Goal: Task Accomplishment & Management: Complete application form

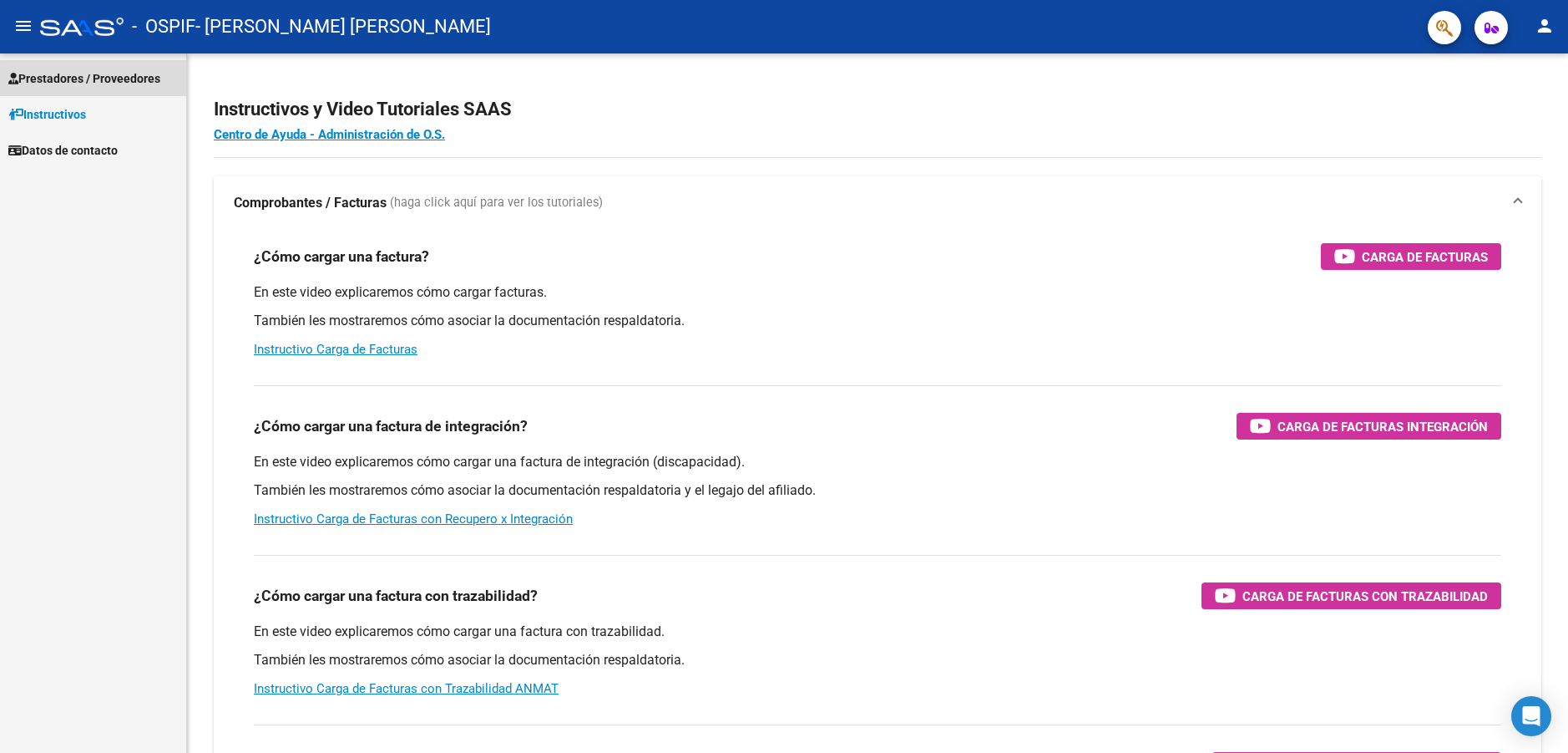
click at [109, 82] on span "Prestadores / Proveedores" at bounding box center [84, 79] width 152 height 19
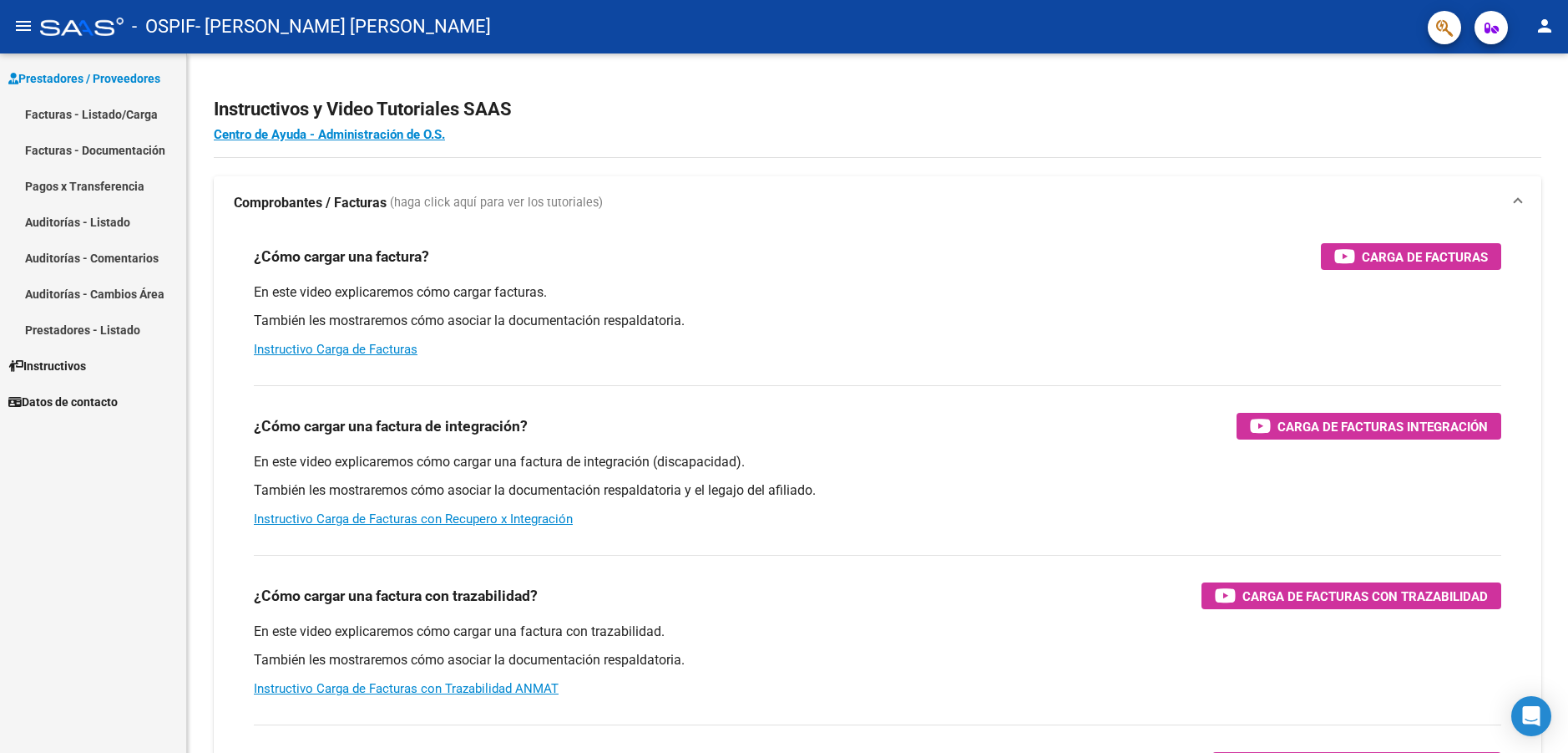
click at [118, 115] on link "Facturas - Listado/Carga" at bounding box center [93, 114] width 186 height 36
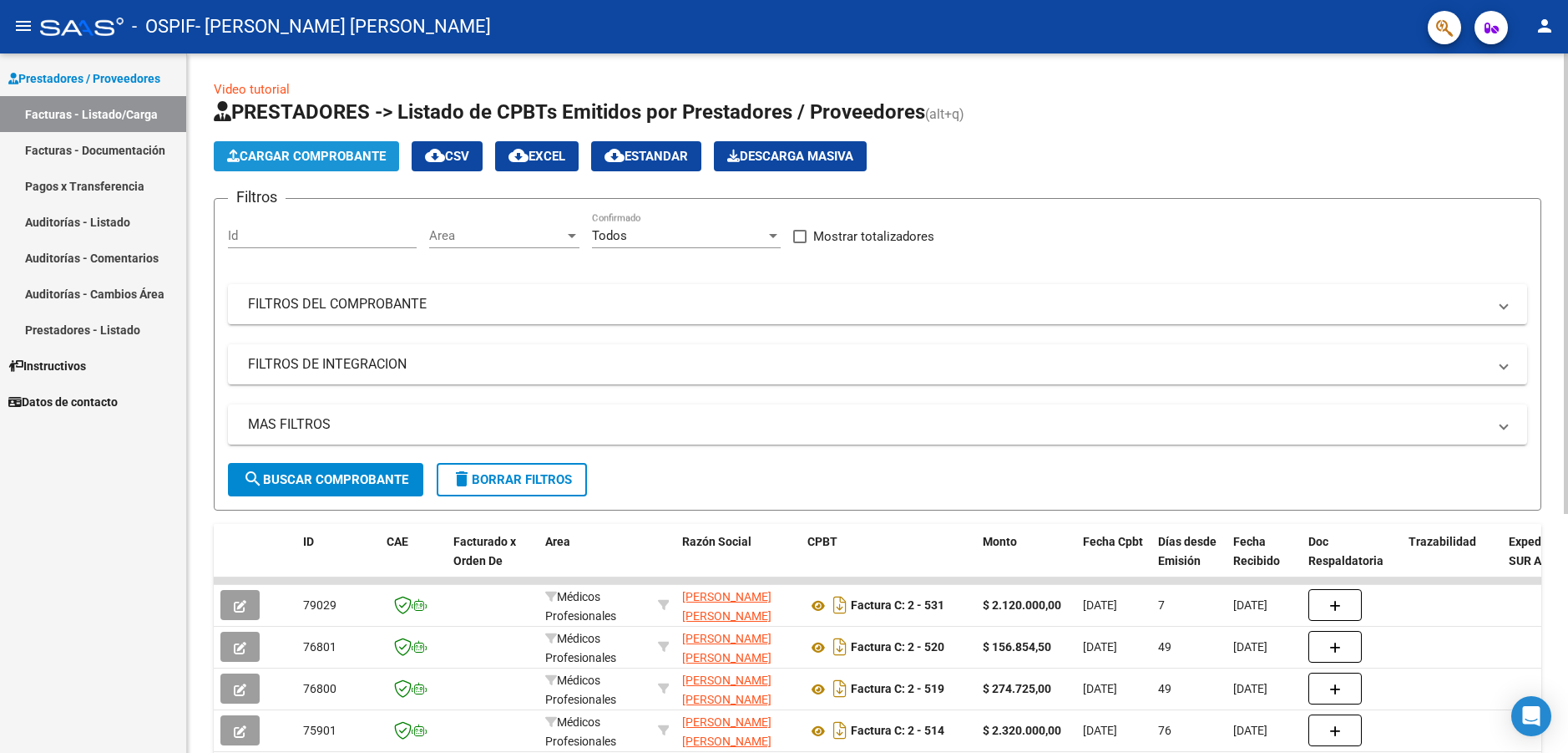
click at [317, 160] on span "Cargar Comprobante" at bounding box center [305, 157] width 158 height 15
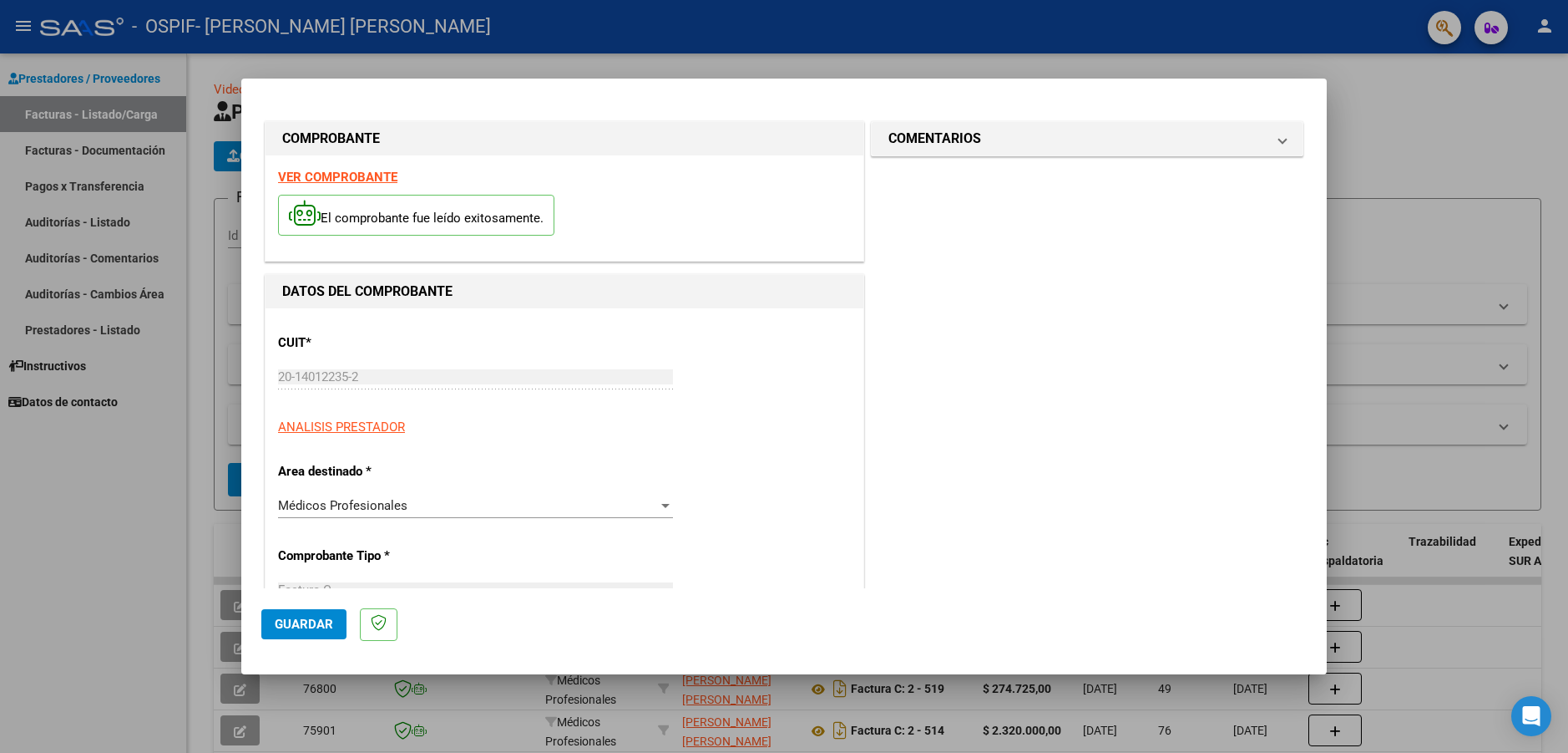
click at [305, 630] on span "Guardar" at bounding box center [304, 624] width 58 height 15
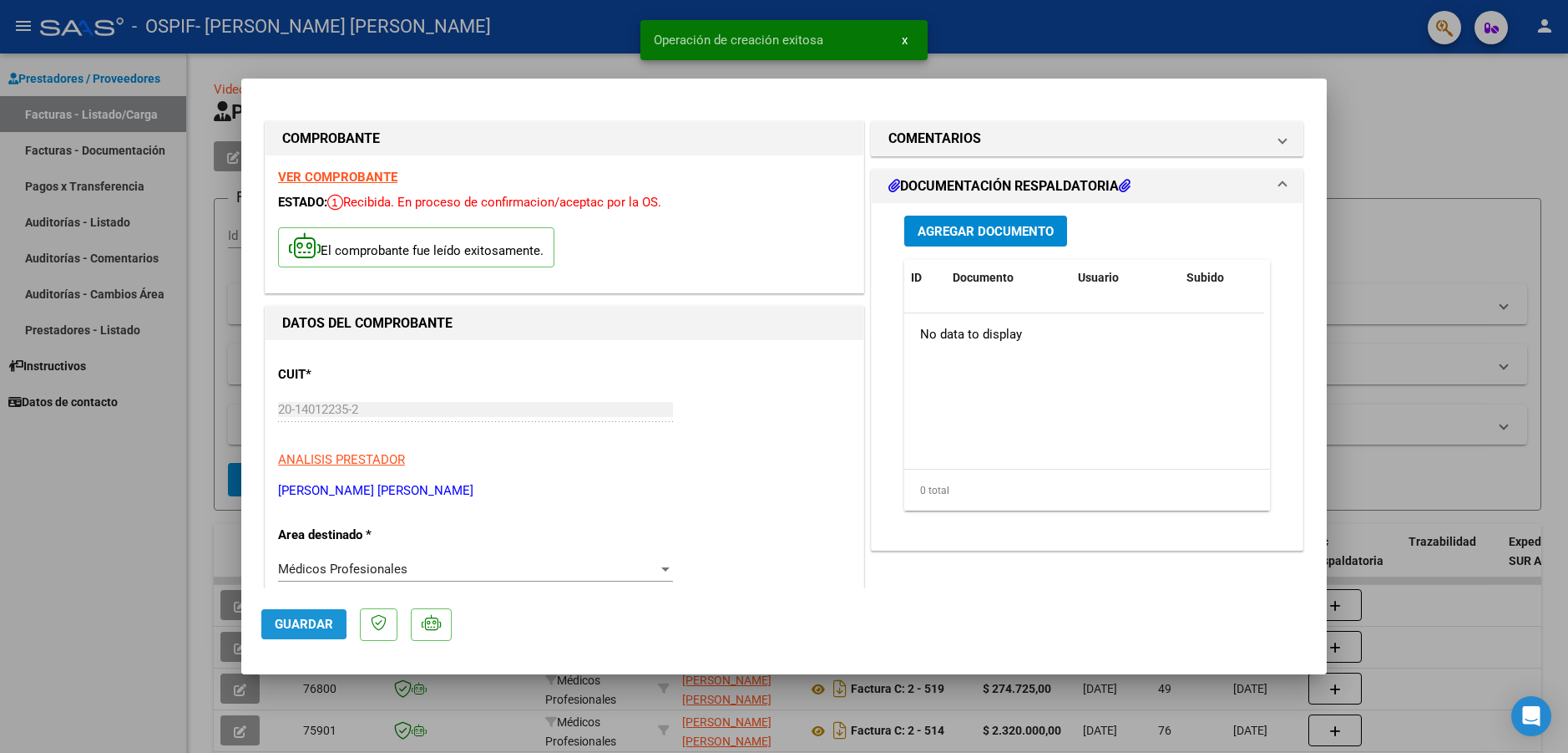
click at [279, 622] on span "Guardar" at bounding box center [304, 624] width 58 height 15
click at [300, 628] on span "Guardar" at bounding box center [304, 624] width 58 height 15
click at [1374, 140] on div at bounding box center [784, 376] width 1568 height 753
type input "$ 0,00"
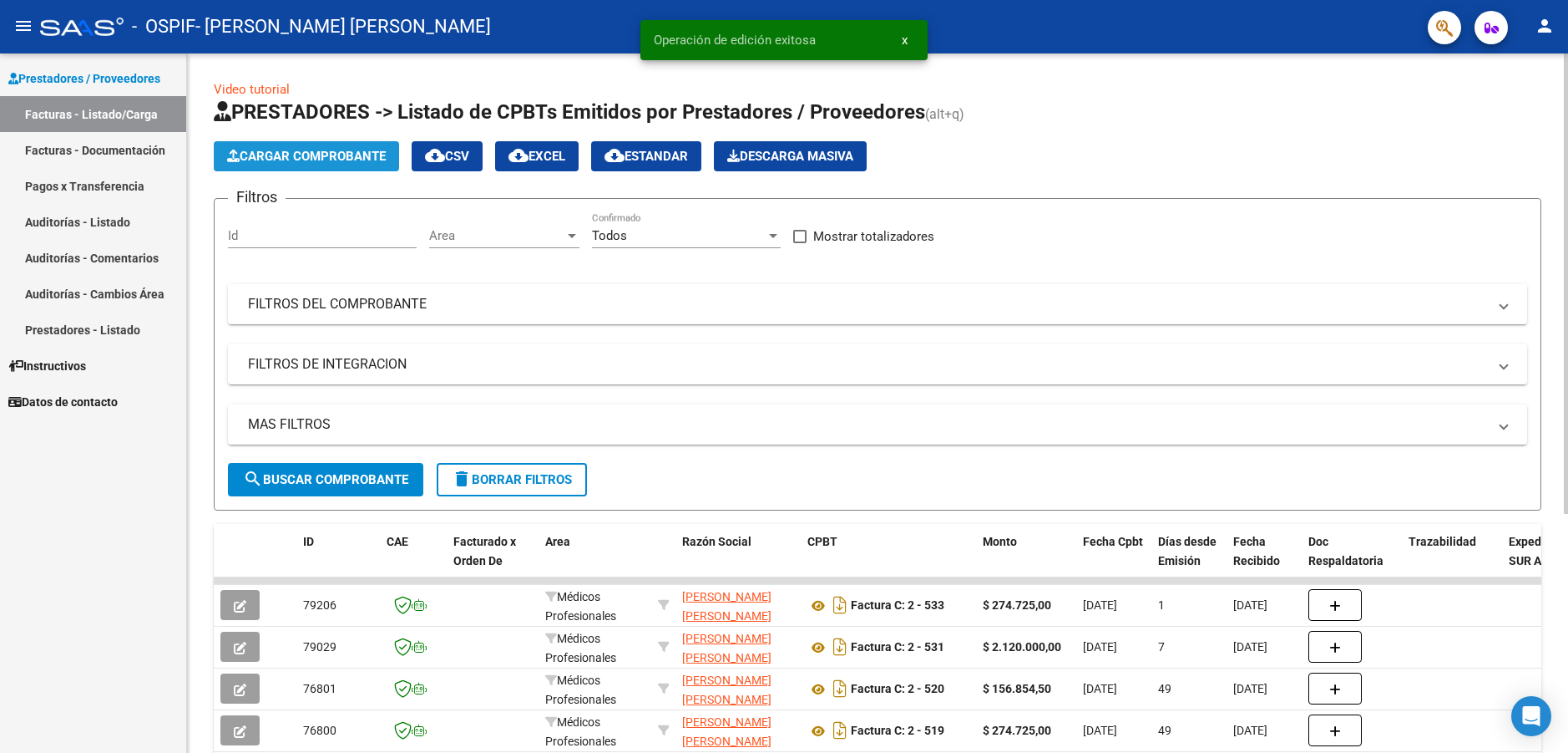
click at [328, 157] on span "Cargar Comprobante" at bounding box center [305, 157] width 158 height 15
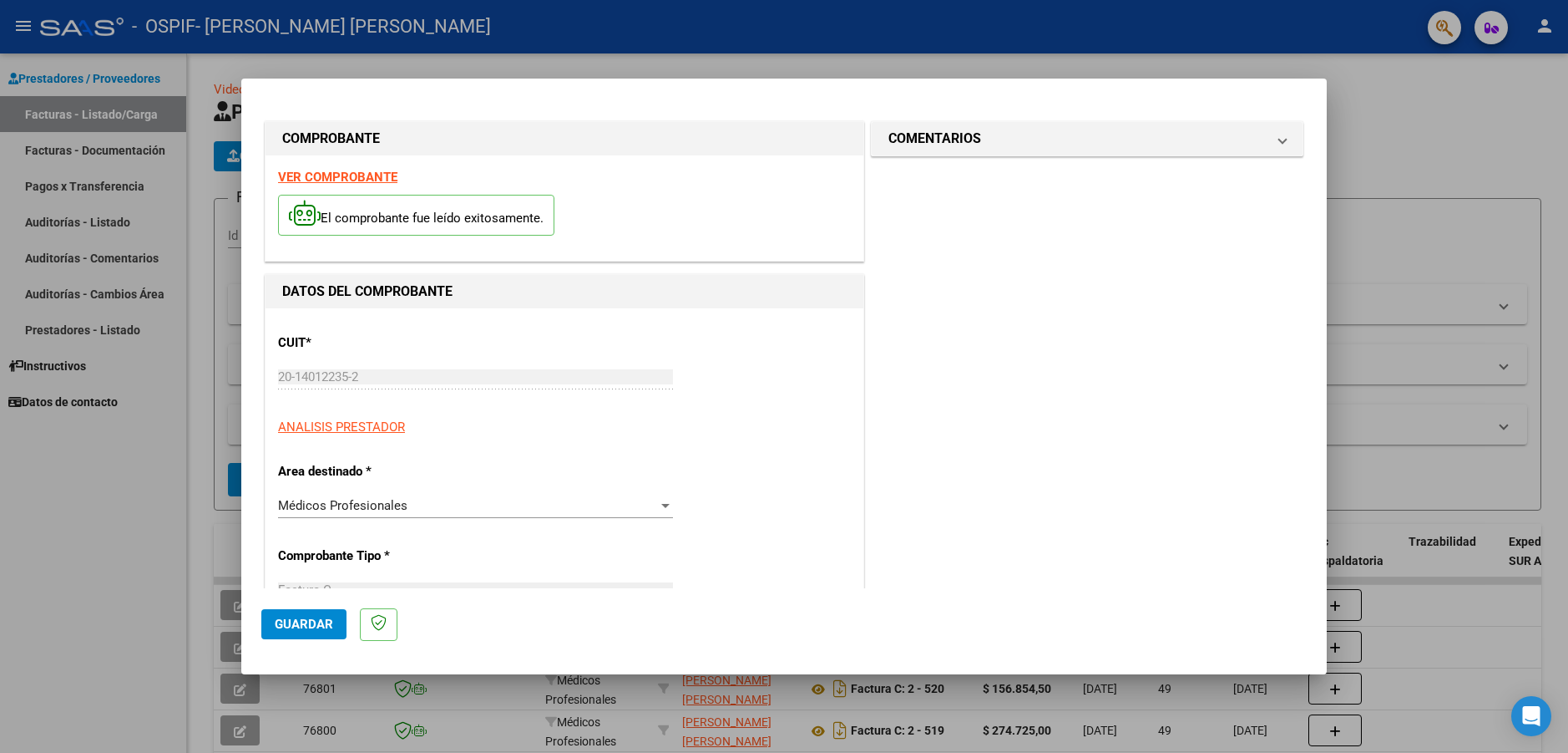
click at [279, 626] on span "Guardar" at bounding box center [304, 624] width 58 height 15
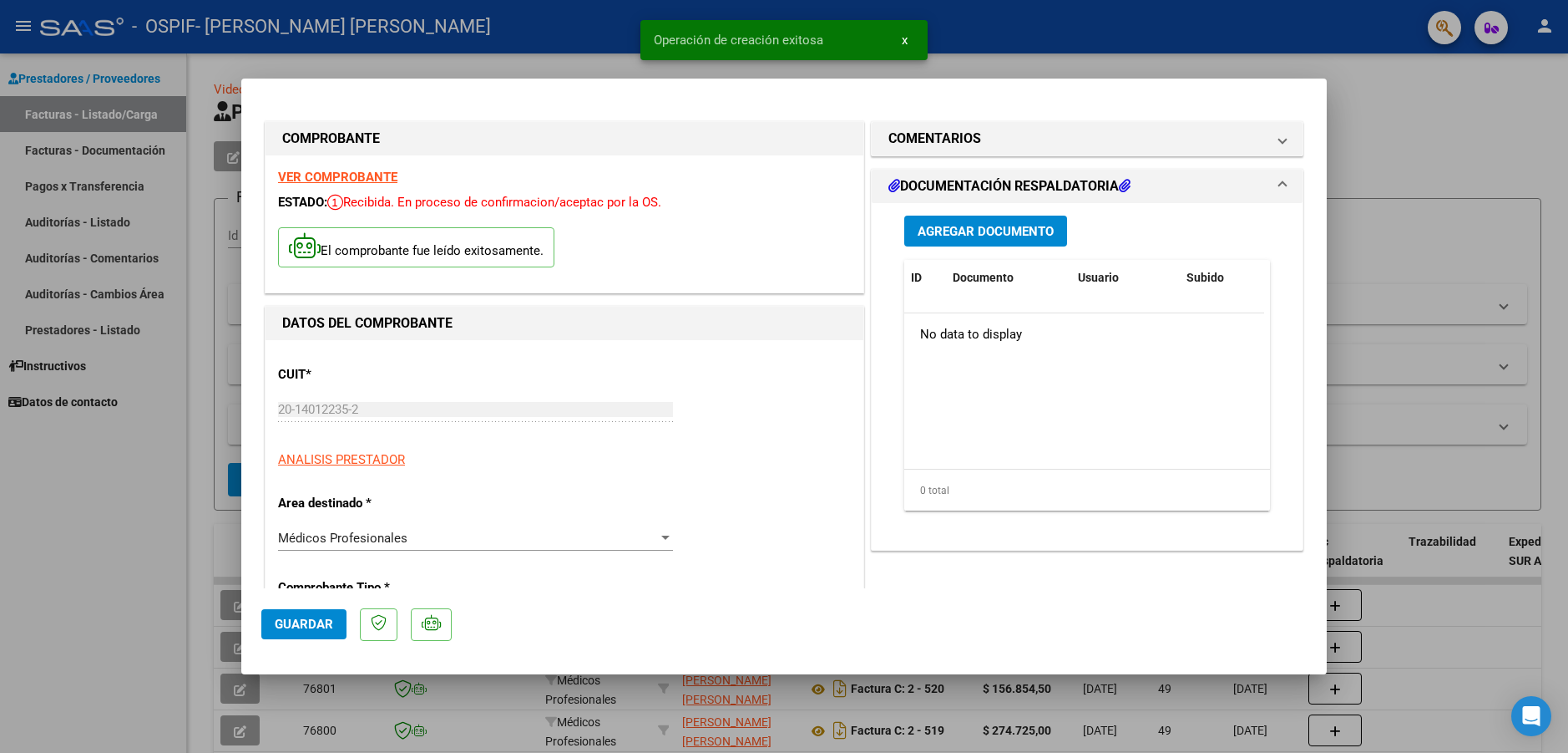
drag, startPoint x: 1431, startPoint y: 94, endPoint x: 1407, endPoint y: 24, distance: 74.0
click at [1432, 91] on div at bounding box center [784, 376] width 1568 height 753
